Goal: Find specific page/section: Find specific page/section

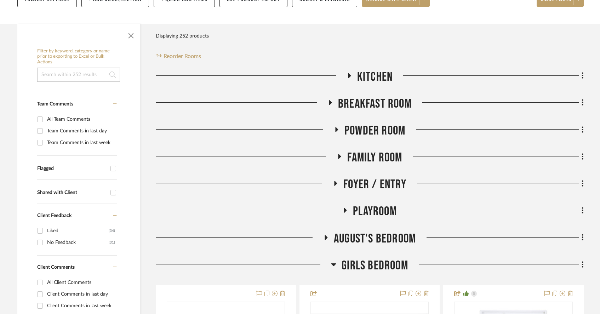
scroll to position [153, 0]
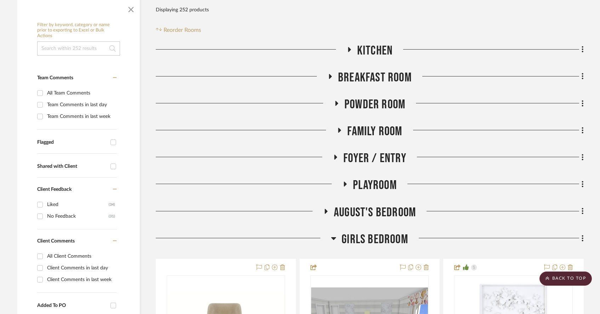
click at [330, 205] on h3 "August's Bedroom" at bounding box center [369, 212] width 93 height 15
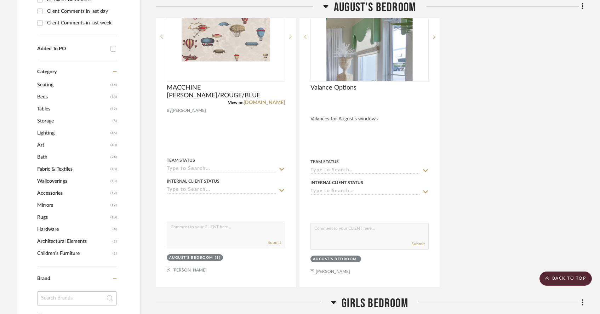
scroll to position [0, 0]
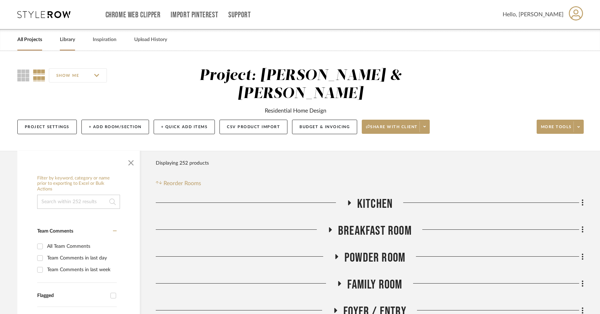
click at [68, 40] on link "Library" at bounding box center [67, 40] width 15 height 10
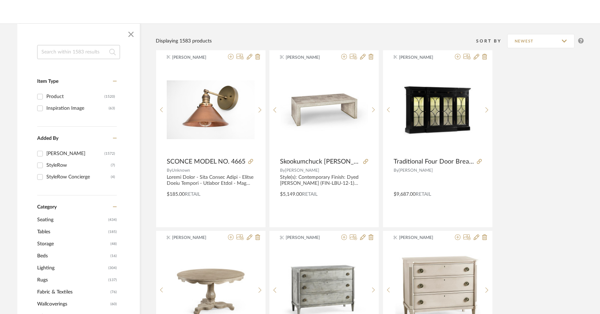
scroll to position [85, 0]
click at [43, 163] on input "StyleRow (7)" at bounding box center [39, 165] width 11 height 11
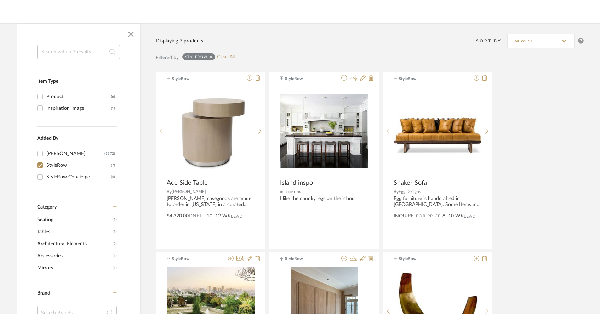
click at [39, 163] on input "StyleRow (7)" at bounding box center [39, 165] width 11 height 11
checkbox input "false"
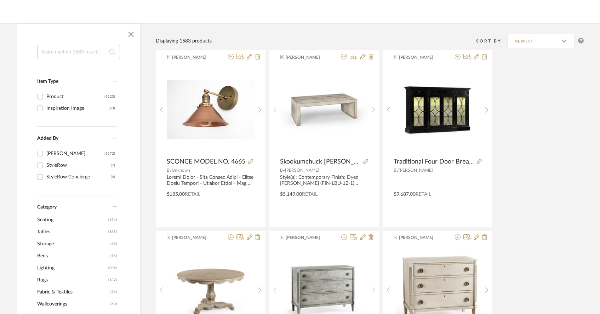
click at [40, 175] on input "StyleRow Concierge (4)" at bounding box center [39, 176] width 11 height 11
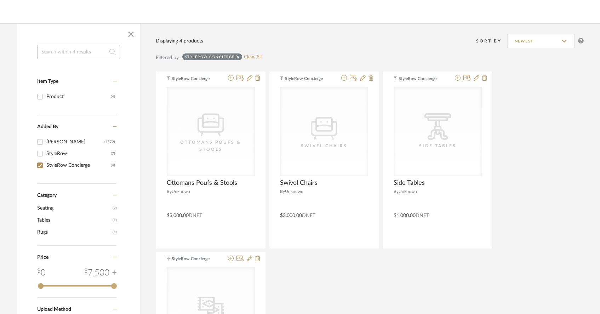
click at [40, 164] on input "StyleRow Concierge (4)" at bounding box center [39, 165] width 11 height 11
checkbox input "false"
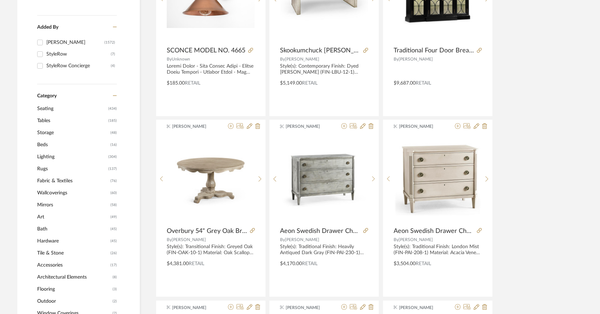
scroll to position [207, 0]
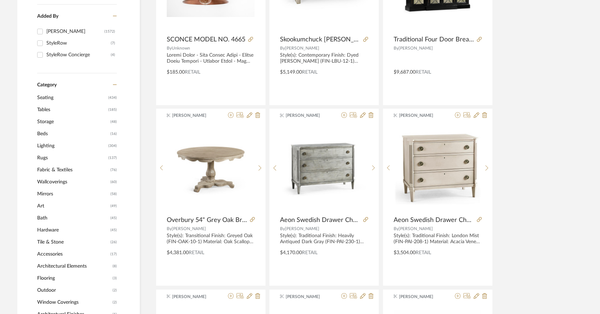
click at [41, 204] on span "Art" at bounding box center [72, 206] width 71 height 12
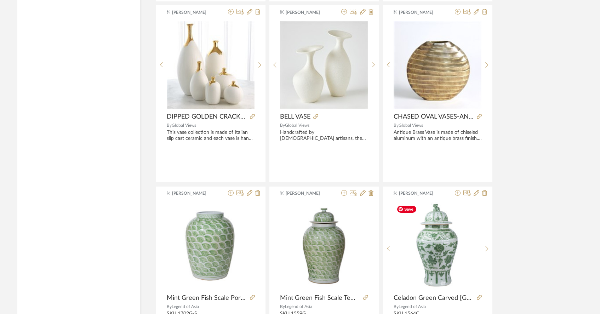
scroll to position [2095, 0]
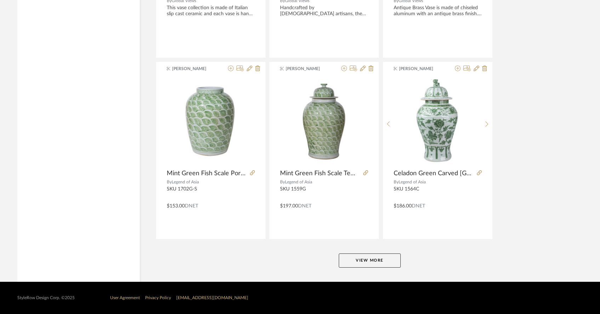
click at [381, 257] on button "View More" at bounding box center [369, 260] width 62 height 14
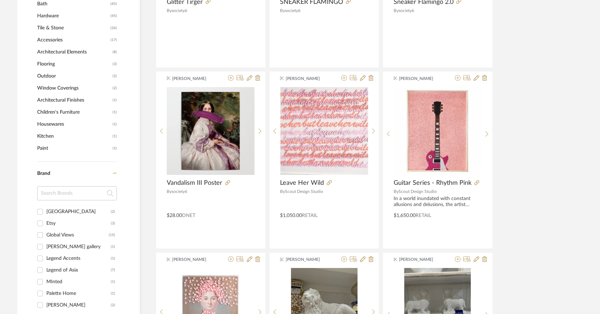
scroll to position [605, 0]
